Goal: Transaction & Acquisition: Purchase product/service

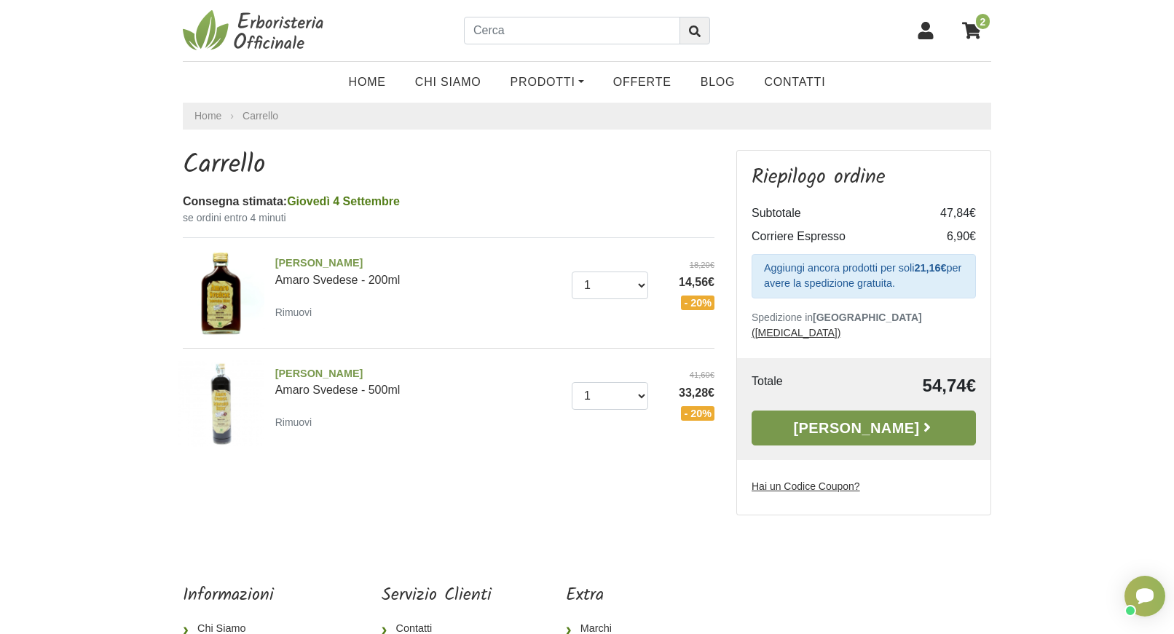
click at [824, 413] on link "Alla Cassa" at bounding box center [863, 428] width 224 height 35
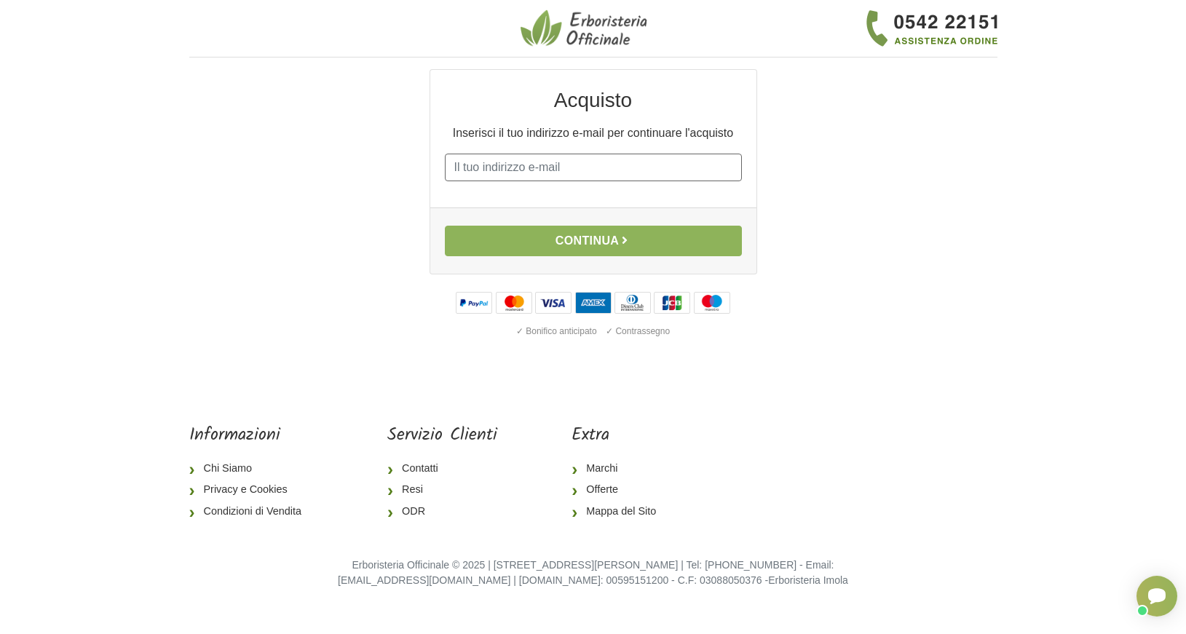
click at [496, 170] on input "E-mail" at bounding box center [593, 168] width 297 height 28
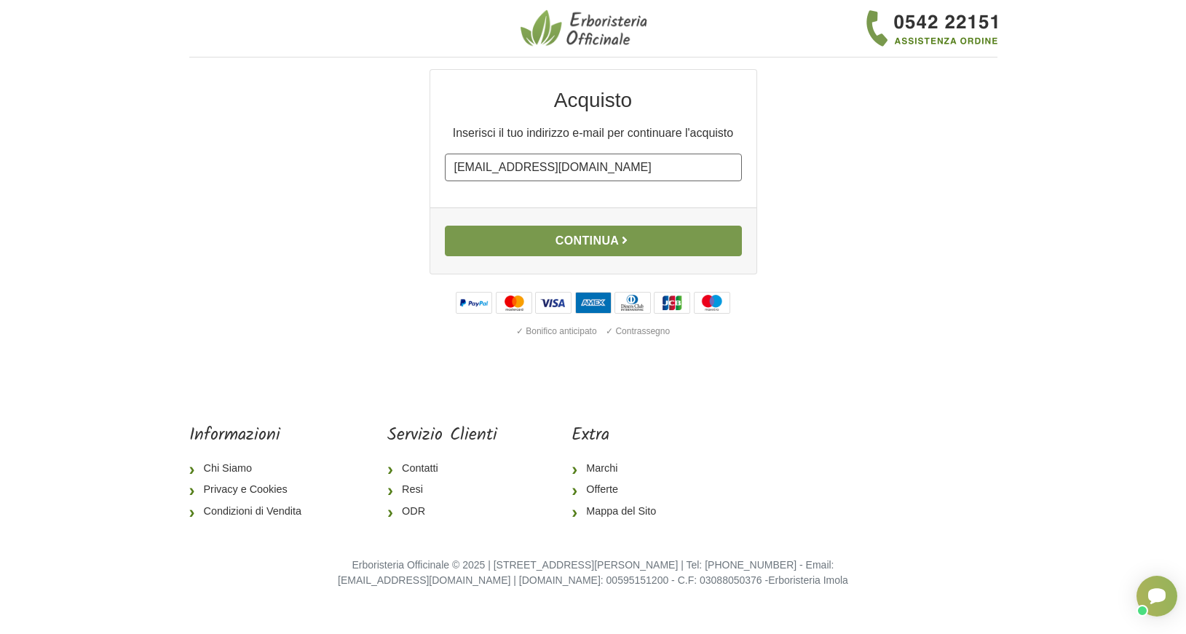
type input "[EMAIL_ADDRESS][DOMAIN_NAME]"
click at [564, 245] on button "Continua" at bounding box center [593, 241] width 297 height 31
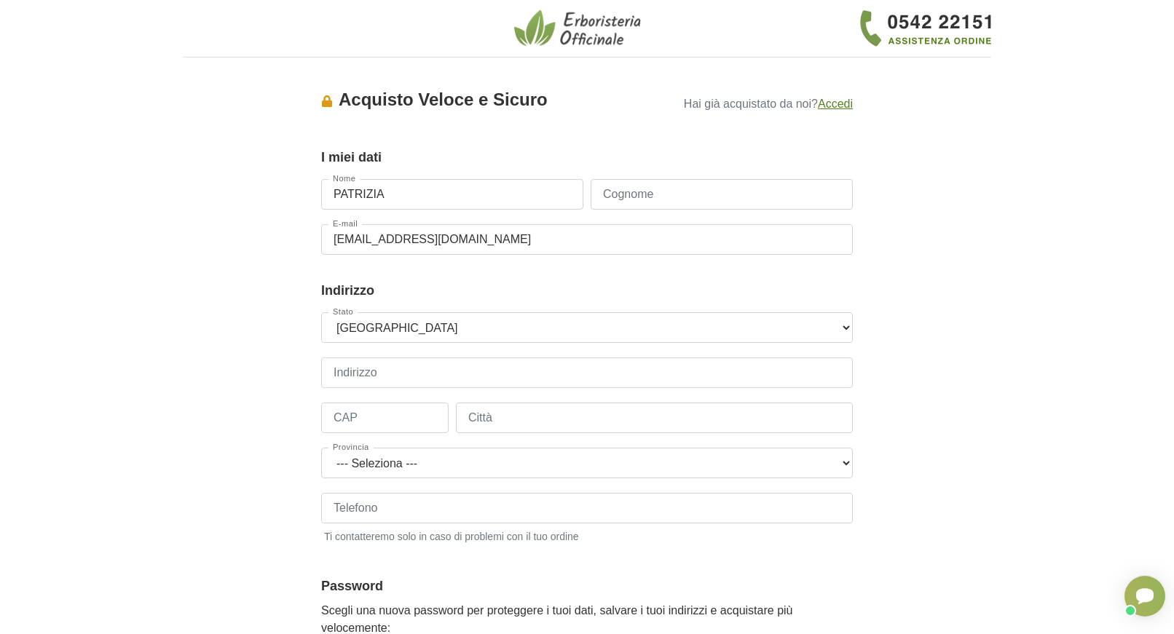
type input "PATRIZIA"
type input "[PERSON_NAME]"
type input "VIA DAUM 7 7 7"
type input "39050"
type input "NOVA PONENTE"
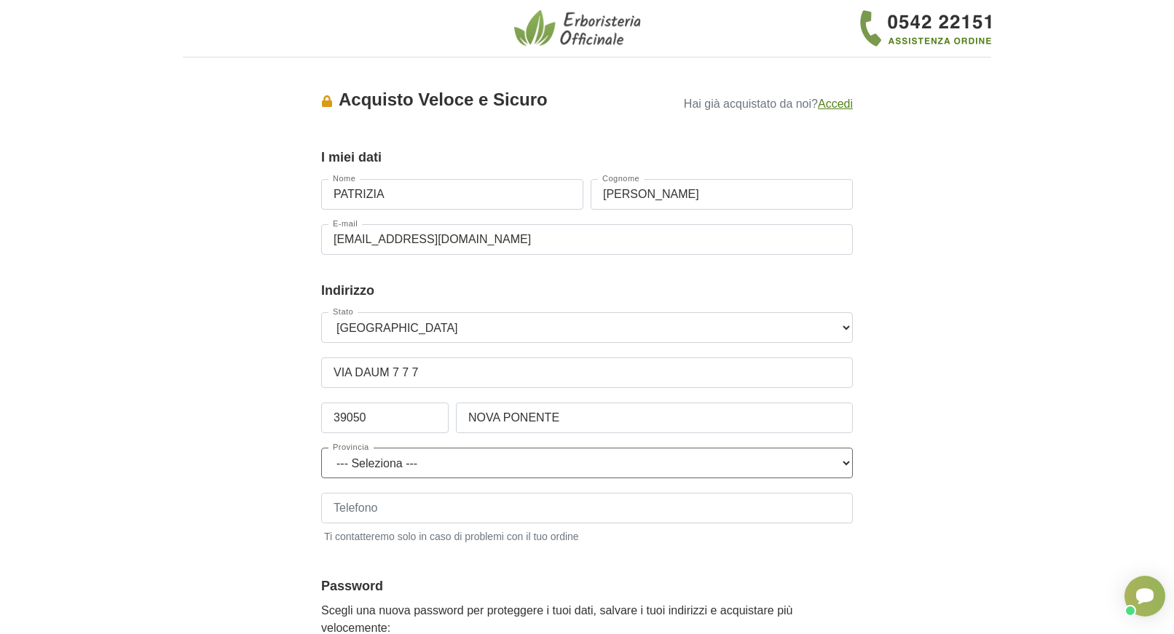
select select "3856"
type input "[PHONE_NUMBER]"
drag, startPoint x: 400, startPoint y: 374, endPoint x: 513, endPoint y: 379, distance: 113.7
click at [514, 379] on input "VIA DAUM 7 7 7" at bounding box center [587, 373] width 532 height 31
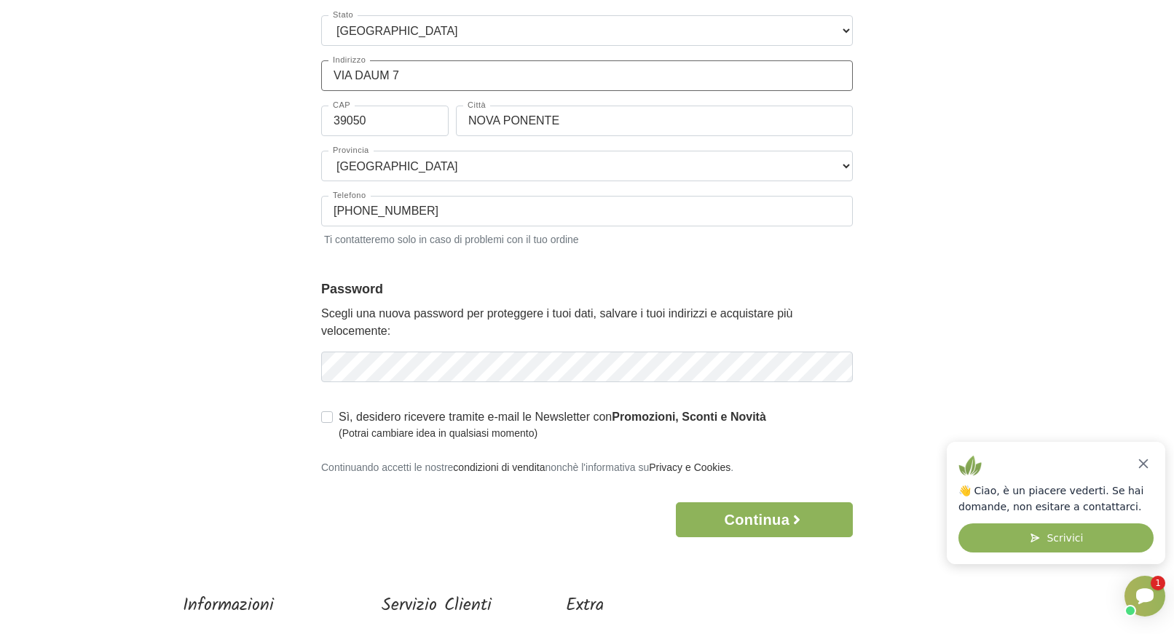
type input "VIA DAUM 7"
click at [734, 513] on button "Continua" at bounding box center [764, 519] width 177 height 35
click at [1148, 468] on icon "Chiudi" at bounding box center [1144, 464] width 8 height 8
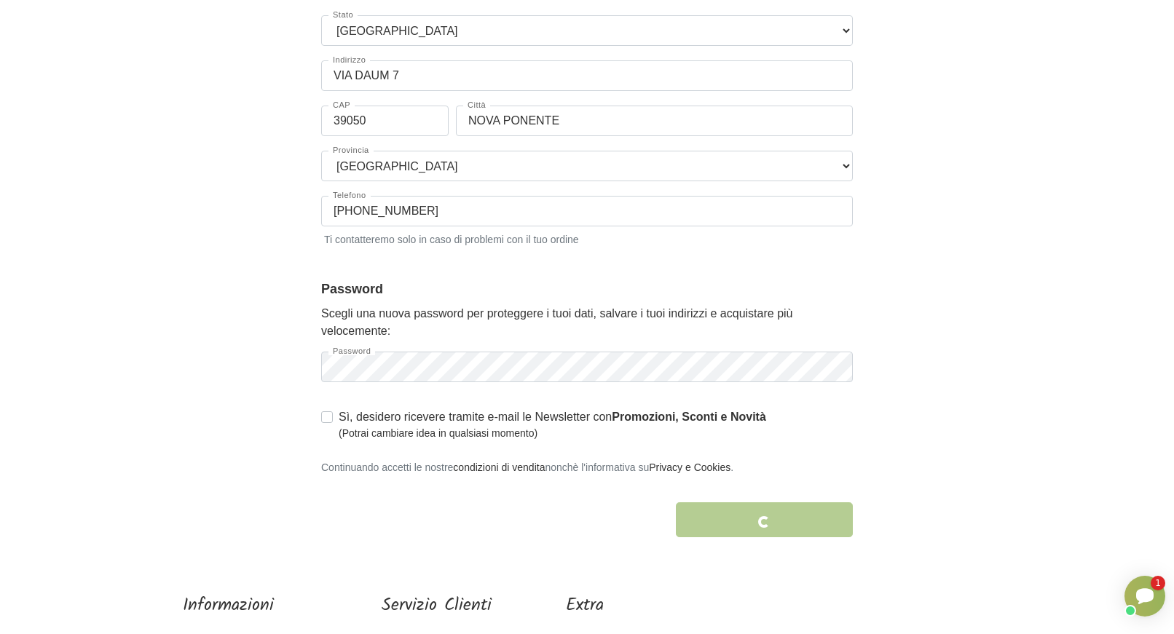
scroll to position [379, 0]
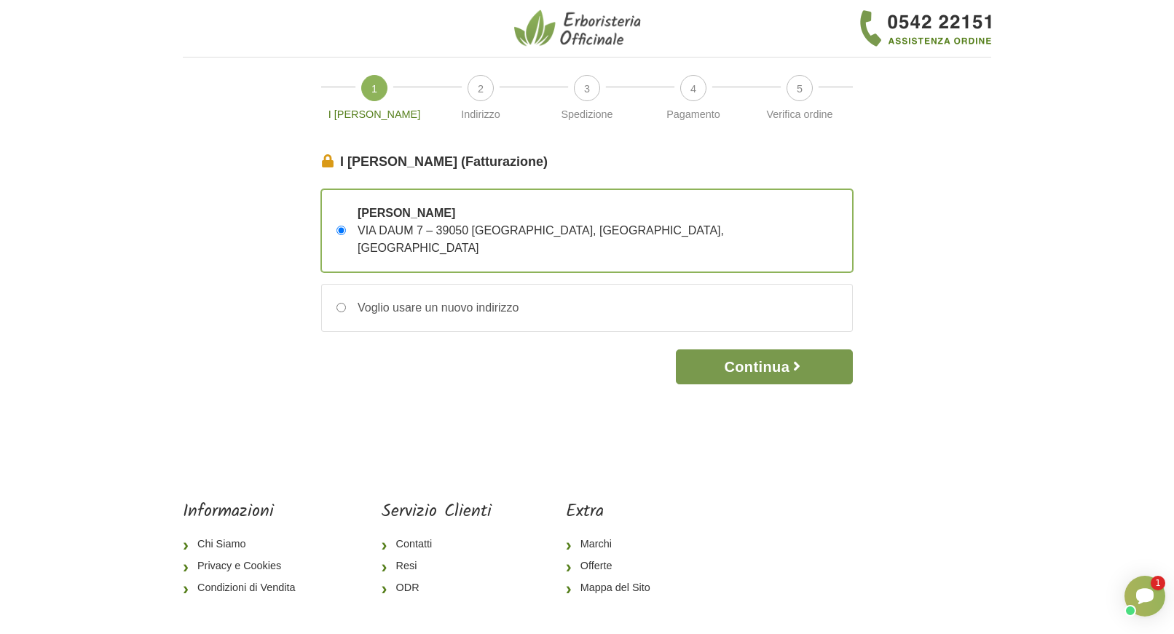
click at [751, 350] on button "Continua" at bounding box center [764, 367] width 177 height 35
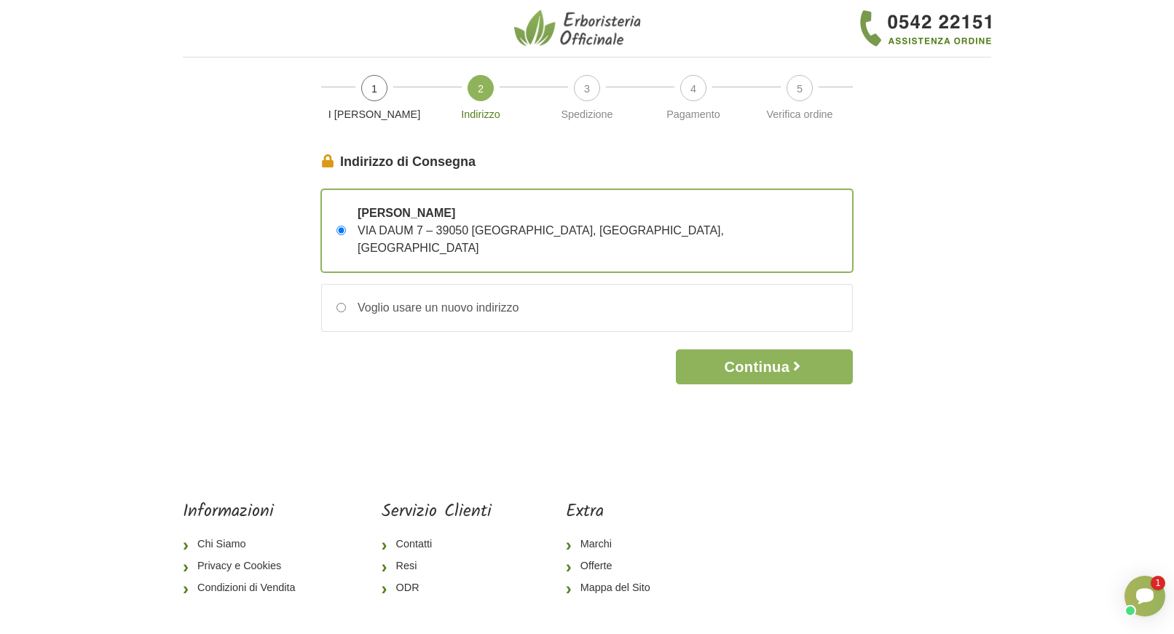
click at [751, 350] on button "Continua" at bounding box center [764, 367] width 177 height 35
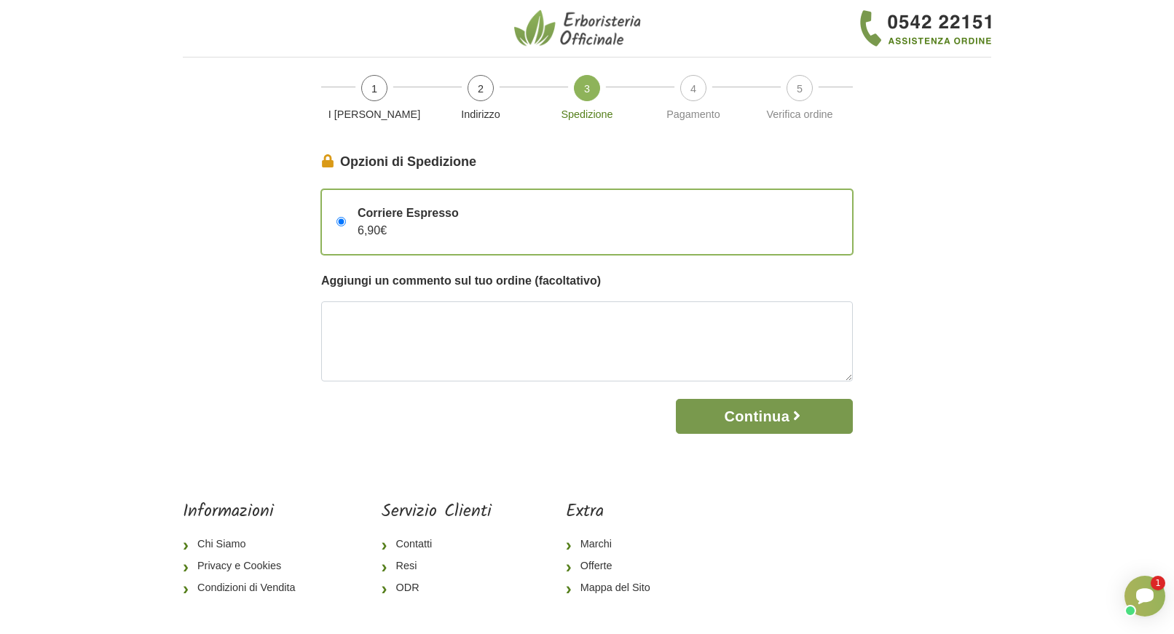
click at [750, 414] on button "Continua" at bounding box center [764, 416] width 177 height 35
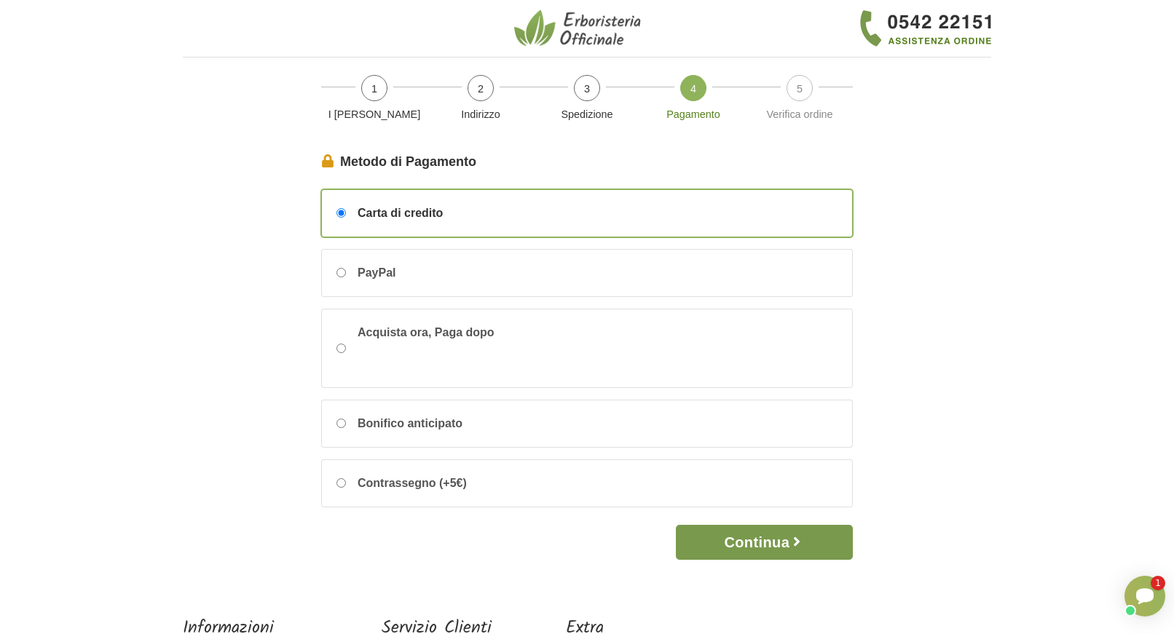
click at [738, 543] on button "Continua" at bounding box center [764, 542] width 177 height 35
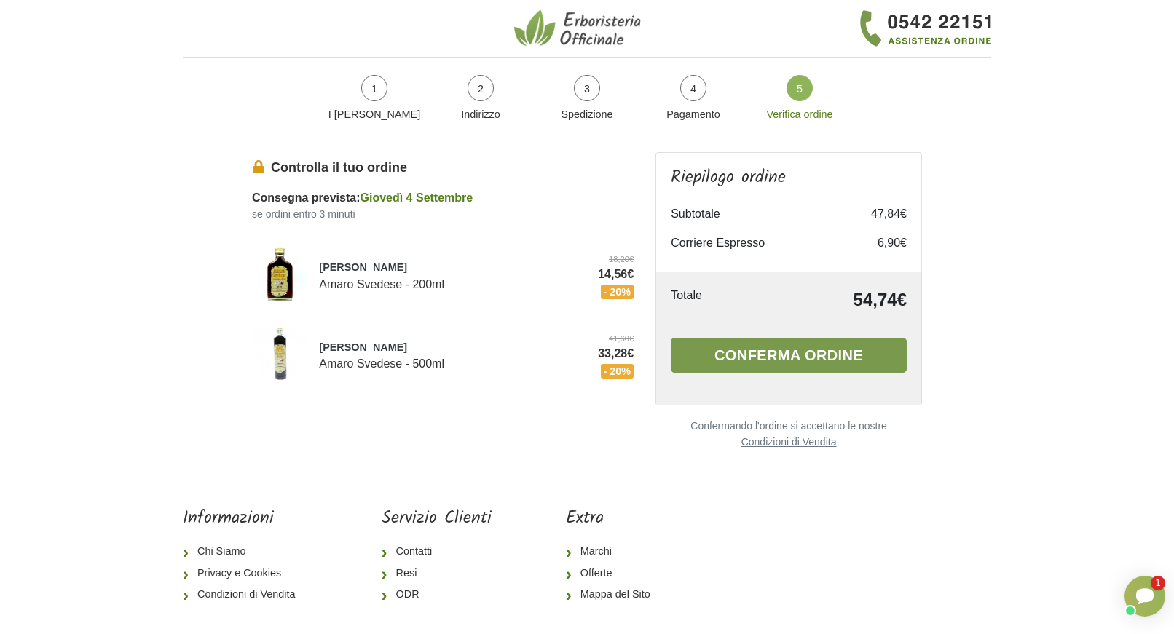
click at [789, 348] on button "Conferma ordine" at bounding box center [789, 355] width 236 height 35
